Goal: Navigation & Orientation: Find specific page/section

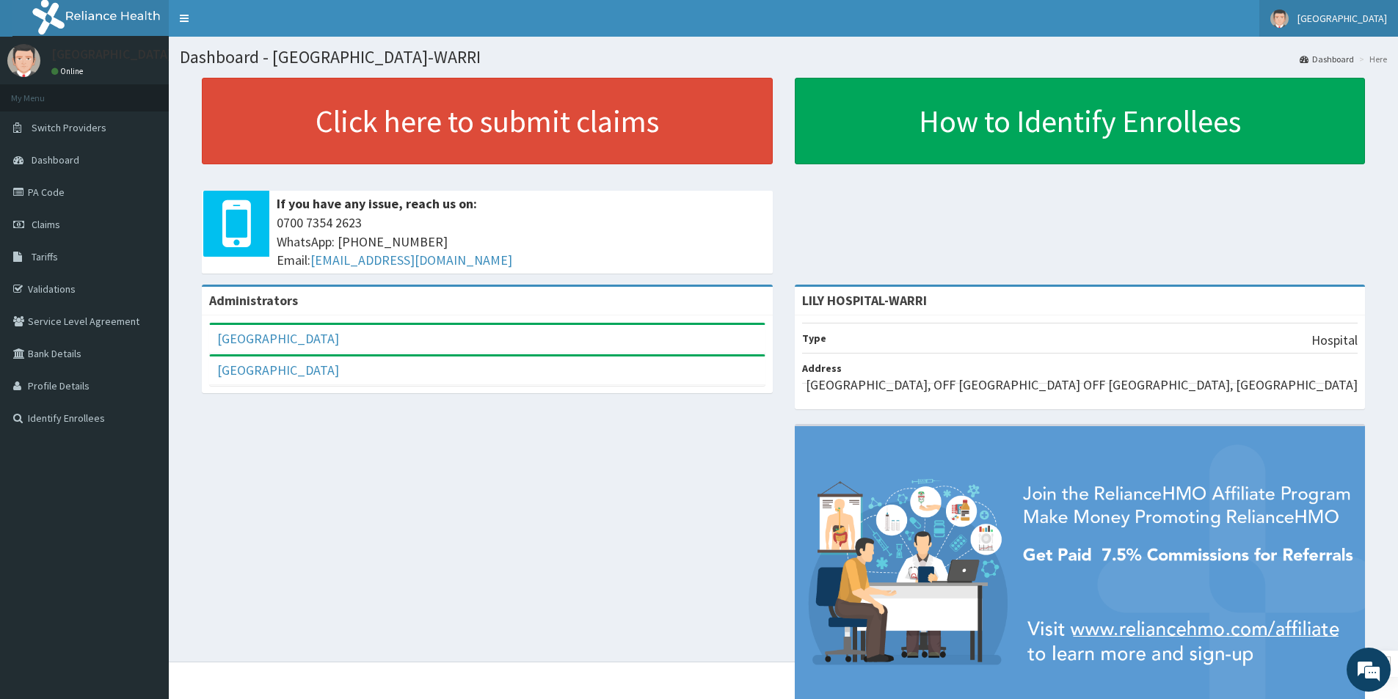
click at [1354, 16] on span "[GEOGRAPHIC_DATA]" at bounding box center [1342, 18] width 90 height 13
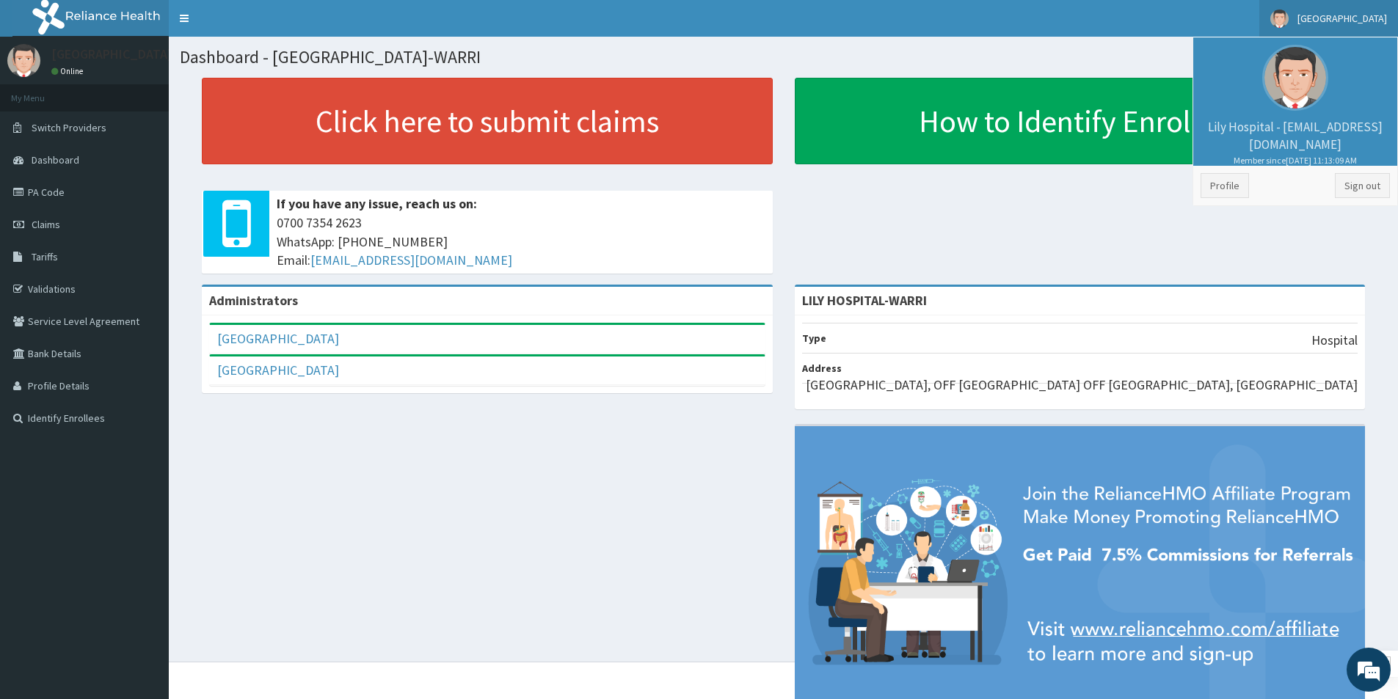
click at [980, 226] on div "Click here to submit claims If you have any issue, reach us on: 0700 7354 2623 …" at bounding box center [783, 181] width 1207 height 207
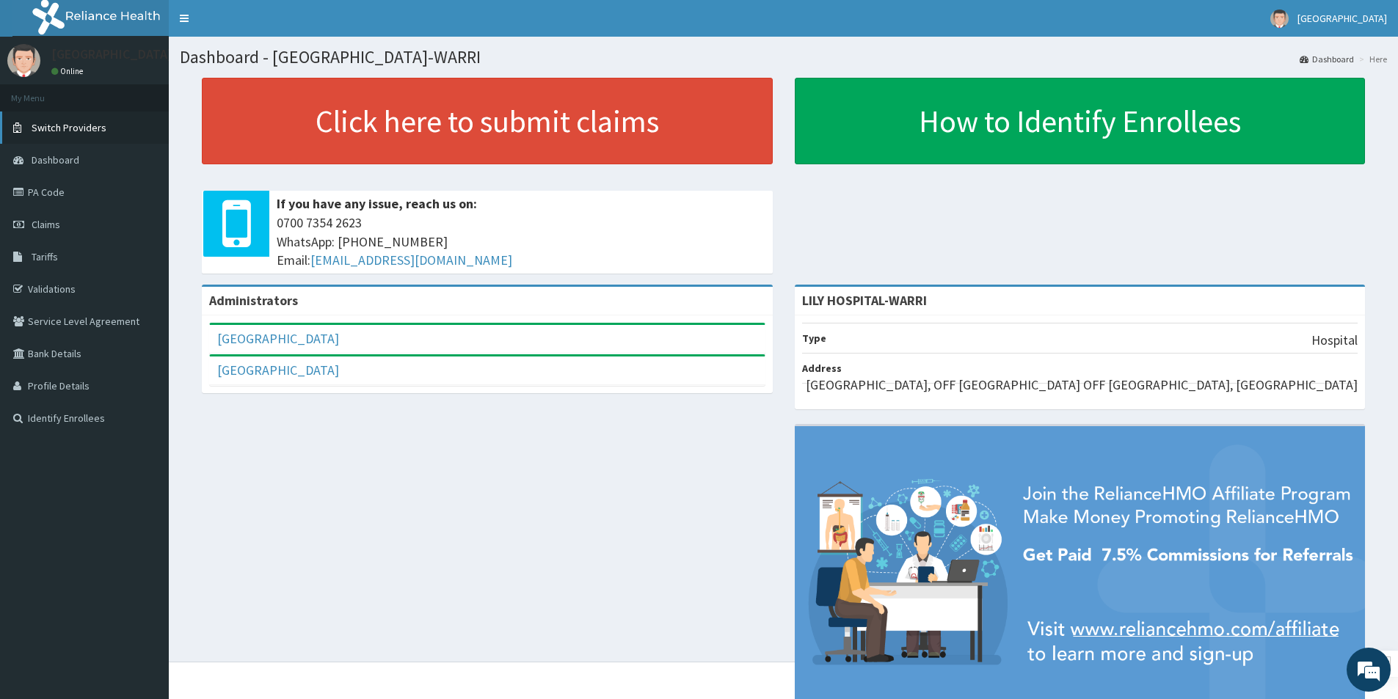
click at [86, 122] on span "Switch Providers" at bounding box center [69, 127] width 75 height 13
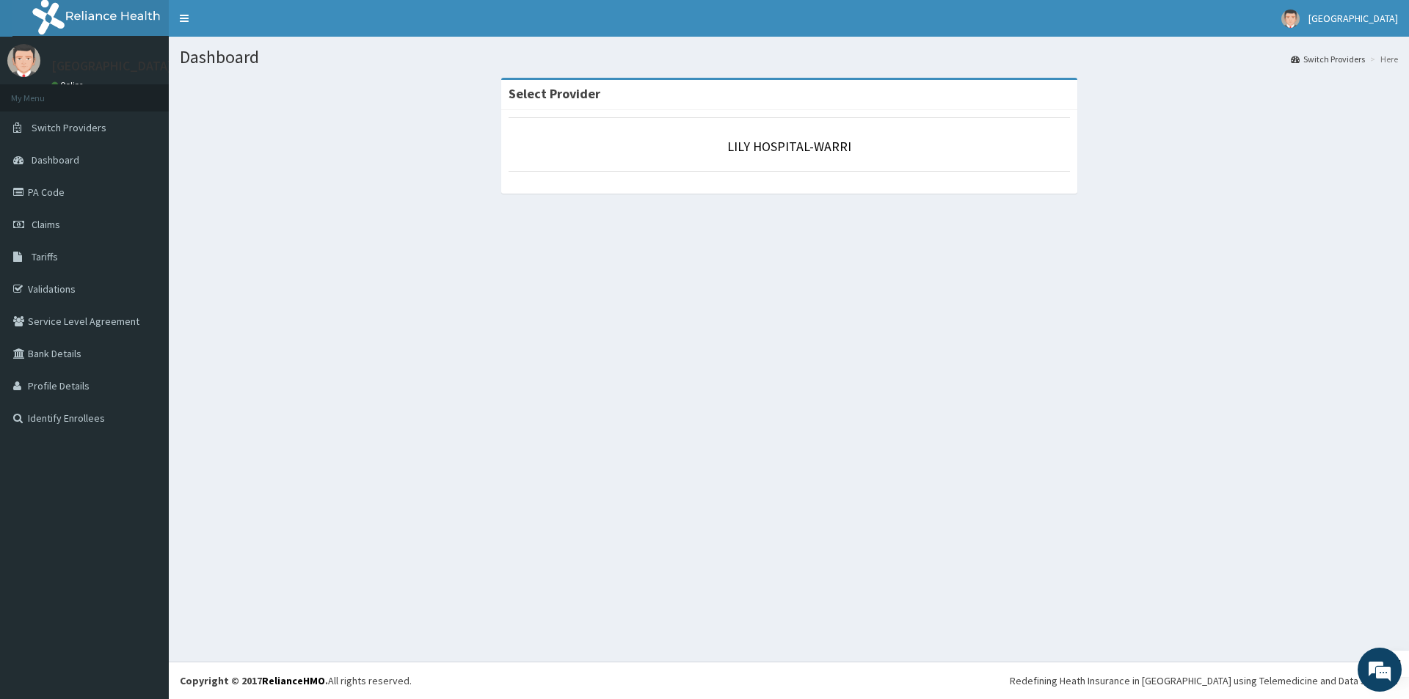
click at [428, 673] on footer "Redefining Heath Insurance in [GEOGRAPHIC_DATA] using Telemedicine and Data Sci…" at bounding box center [789, 680] width 1240 height 37
click at [58, 191] on link "PA Code" at bounding box center [84, 192] width 169 height 32
